Goal: Information Seeking & Learning: Learn about a topic

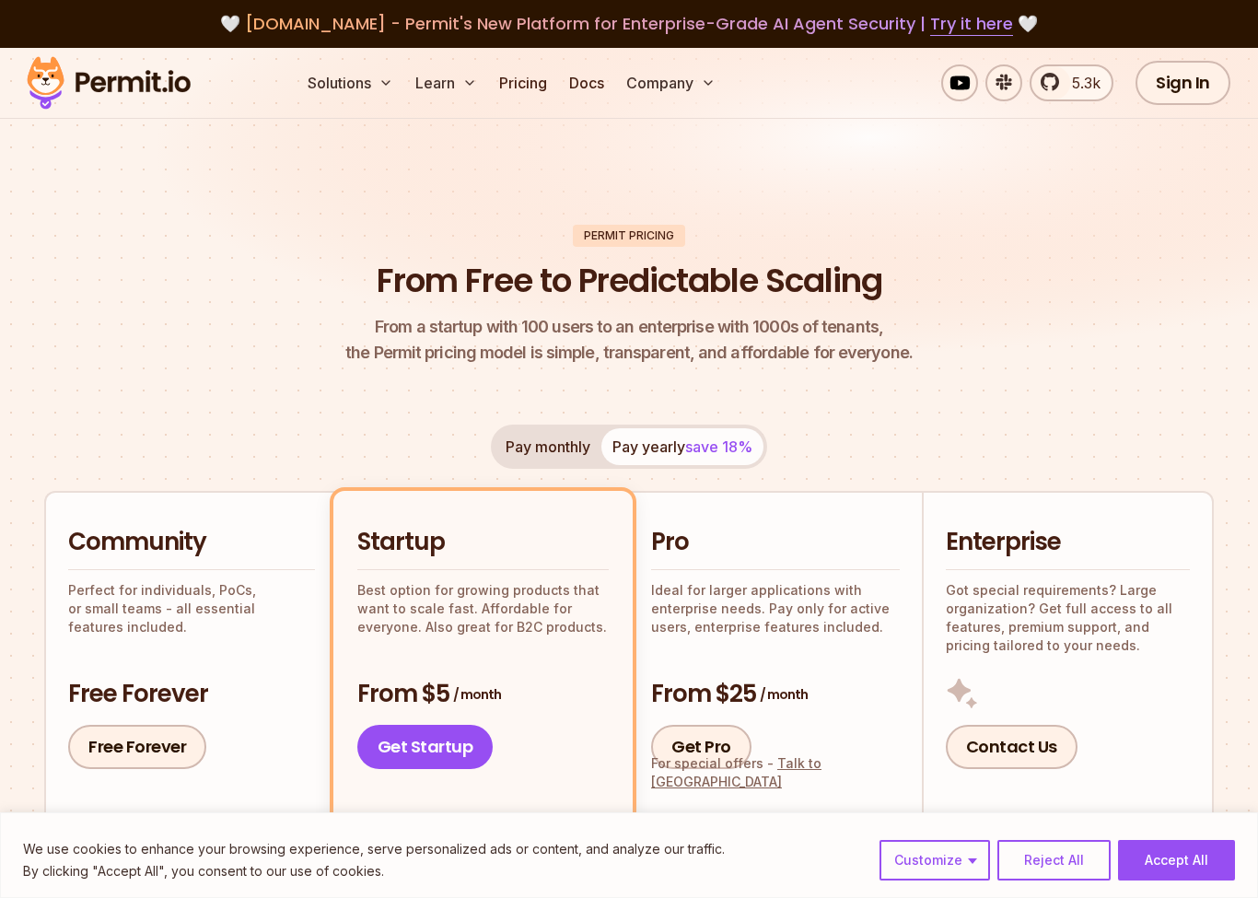
click at [449, 93] on button "Learn" at bounding box center [446, 82] width 76 height 37
click at [444, 97] on button "Learn" at bounding box center [446, 82] width 76 height 37
click at [457, 85] on button "Learn" at bounding box center [446, 82] width 76 height 37
click at [460, 95] on button "Learn" at bounding box center [446, 82] width 76 height 37
click at [470, 89] on icon at bounding box center [469, 82] width 15 height 15
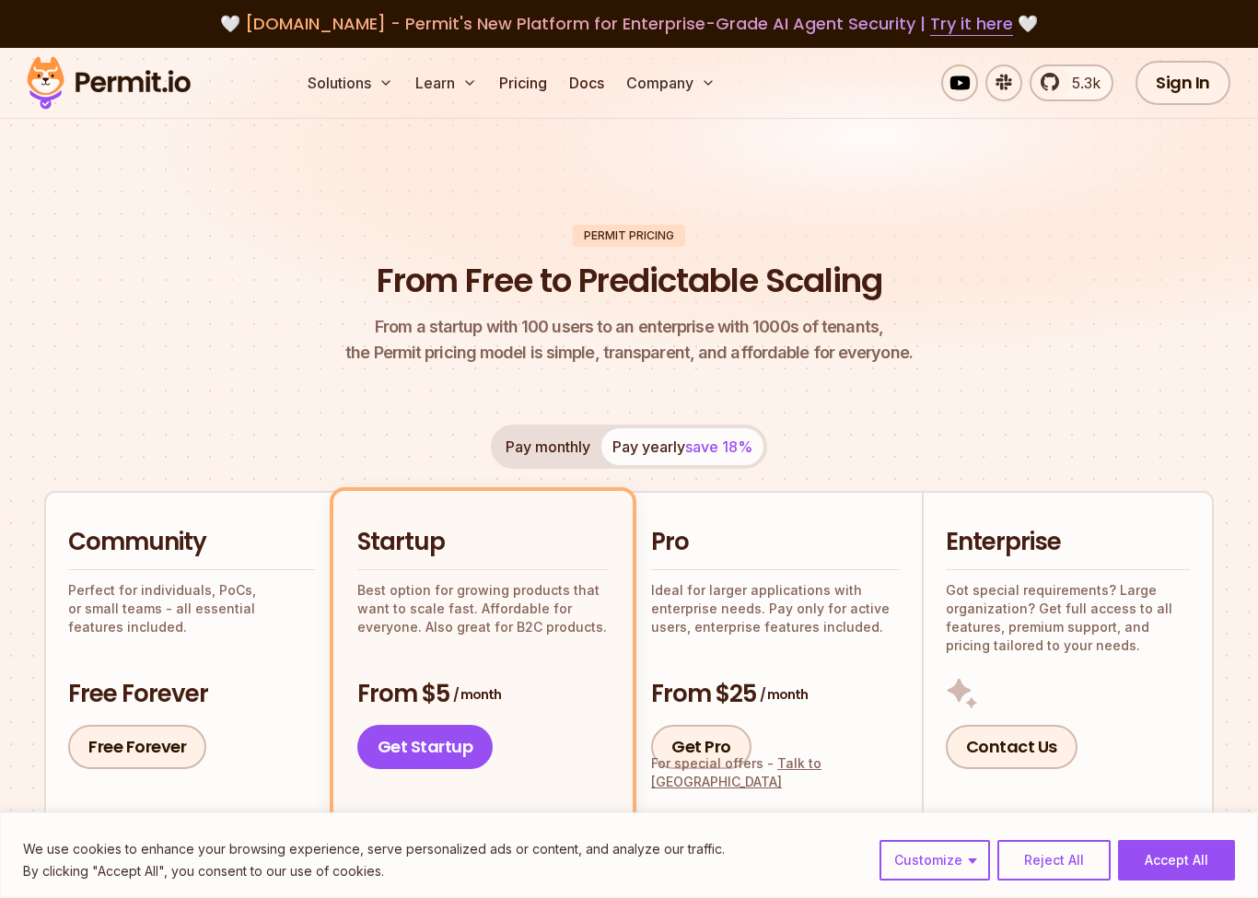
click at [436, 86] on button "Learn" at bounding box center [446, 82] width 76 height 37
click at [450, 82] on button "Learn" at bounding box center [446, 82] width 76 height 37
click at [449, 81] on button "Learn" at bounding box center [446, 82] width 76 height 37
click at [477, 88] on icon at bounding box center [469, 82] width 15 height 15
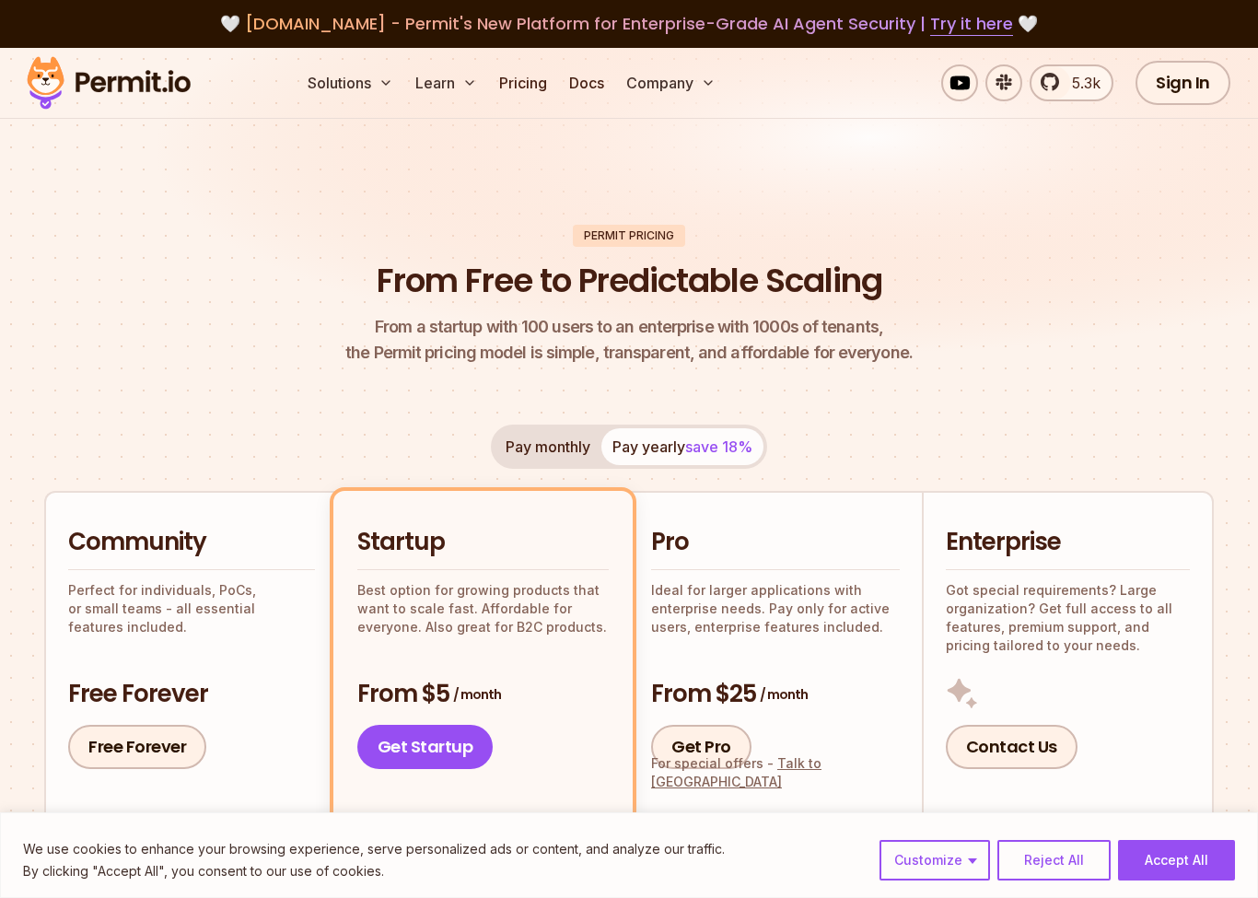
click at [433, 76] on button "Learn" at bounding box center [446, 82] width 76 height 37
click at [522, 79] on link "Pricing" at bounding box center [523, 82] width 63 height 37
click at [364, 83] on button "Solutions" at bounding box center [350, 82] width 100 height 37
click at [357, 99] on button "Solutions" at bounding box center [350, 82] width 100 height 37
click at [461, 84] on button "Learn" at bounding box center [446, 82] width 76 height 37
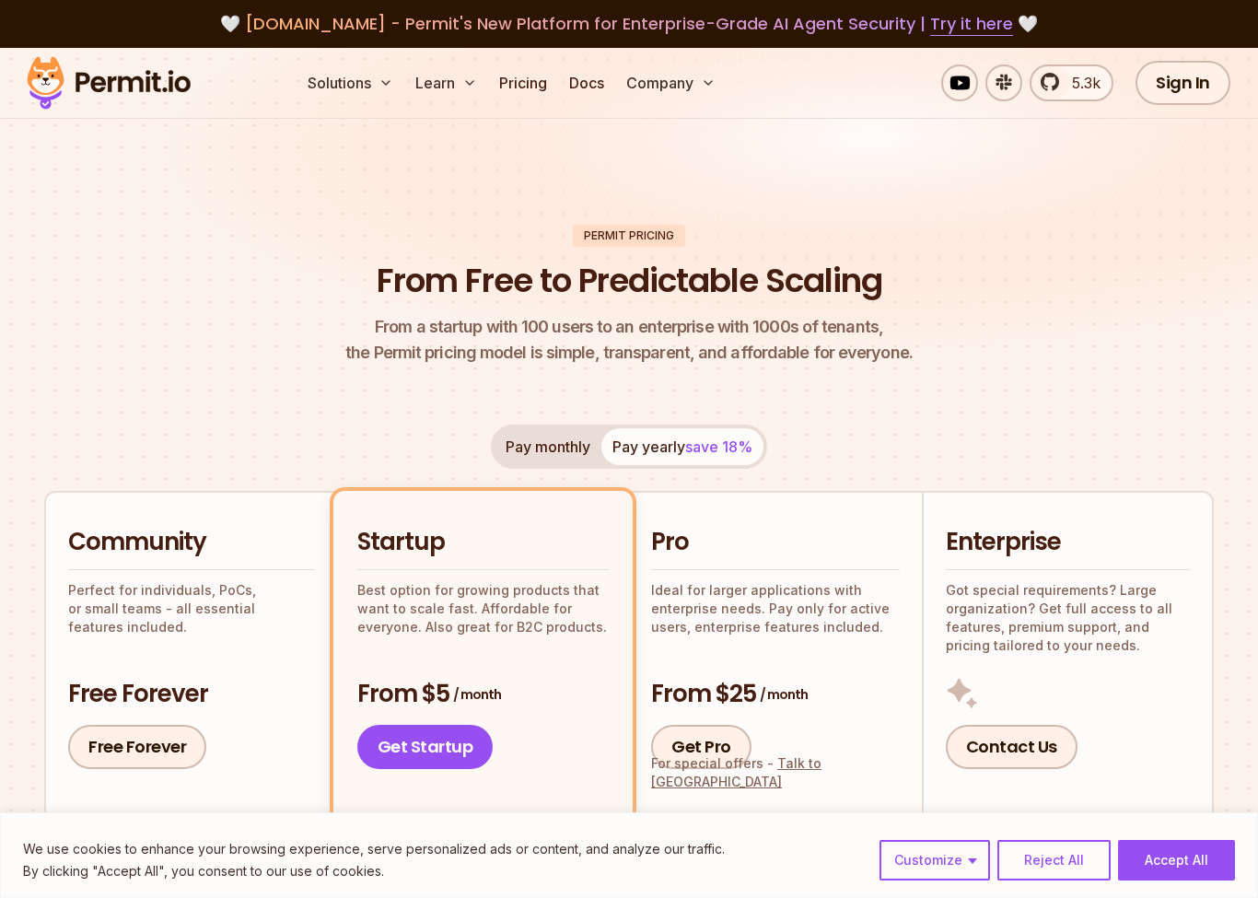
click at [468, 91] on button "Learn" at bounding box center [446, 82] width 76 height 37
